Goal: Find contact information: Find contact information

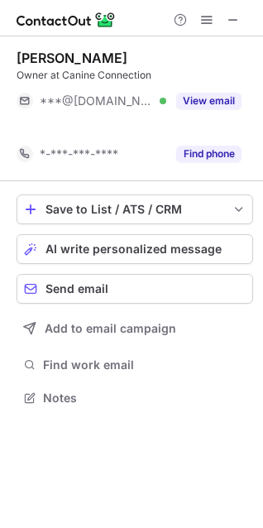
scroll to position [360, 263]
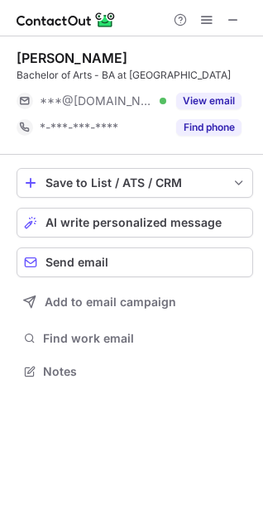
scroll to position [375, 263]
click at [29, 55] on div "Kelly Broussard" at bounding box center [72, 58] width 111 height 17
drag, startPoint x: 29, startPoint y: 55, endPoint x: 84, endPoint y: 57, distance: 55.5
click at [84, 57] on div "Kelly Broussard" at bounding box center [72, 58] width 111 height 17
copy div "Kelly Broussard"
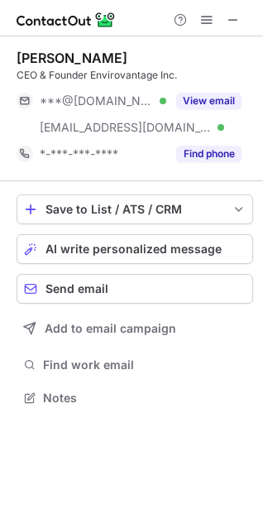
scroll to position [387, 263]
